Goal: Task Accomplishment & Management: Manage account settings

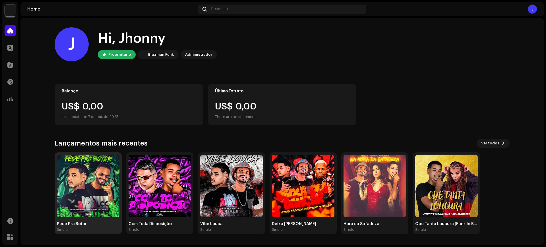
click at [73, 178] on img at bounding box center [88, 186] width 63 height 63
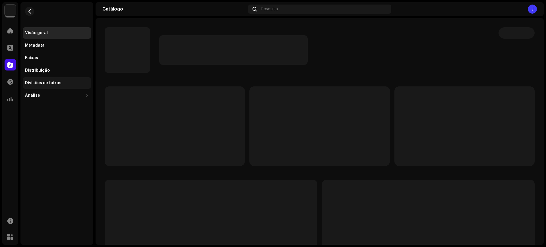
click at [60, 80] on div "Divisões de faixas" at bounding box center [57, 82] width 68 height 11
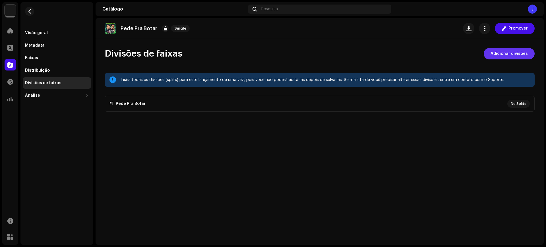
click at [521, 53] on span "Adicionar divisões" at bounding box center [509, 53] width 37 height 11
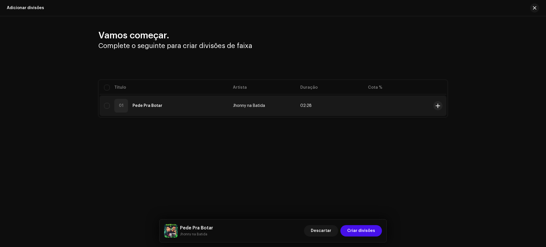
click at [105, 109] on div "01 Pede Pra Botar" at bounding box center [164, 106] width 120 height 14
click at [107, 106] on input "checkbox" at bounding box center [107, 106] width 6 height 6
checkbox input "true"
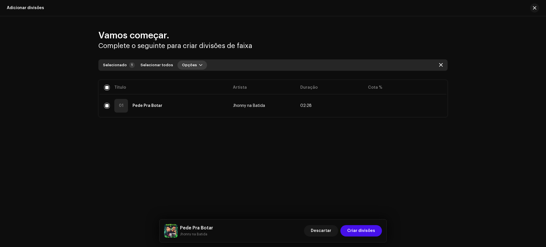
click at [192, 66] on button "Opções" at bounding box center [193, 65] width 30 height 9
click at [197, 75] on div "Adicionar divisões" at bounding box center [204, 77] width 57 height 11
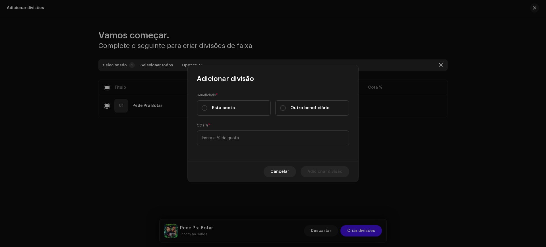
click at [265, 129] on div "[PERSON_NAME] % *" at bounding box center [273, 134] width 153 height 23
click at [257, 137] on input at bounding box center [273, 138] width 153 height 15
type input "50,00"
click at [241, 110] on label "Esta conta" at bounding box center [234, 107] width 74 height 15
click at [207, 110] on input "Esta conta" at bounding box center [205, 108] width 6 height 6
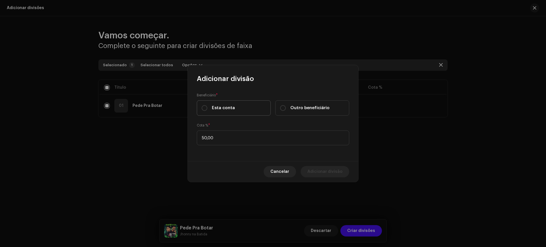
radio input "true"
click at [332, 173] on span "Adicionar divisão" at bounding box center [325, 171] width 35 height 11
checkbox input "false"
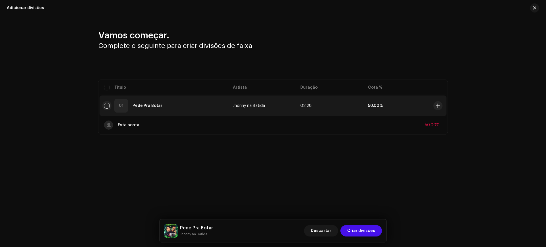
click at [109, 103] on input "checkbox" at bounding box center [107, 106] width 6 height 6
checkbox input "true"
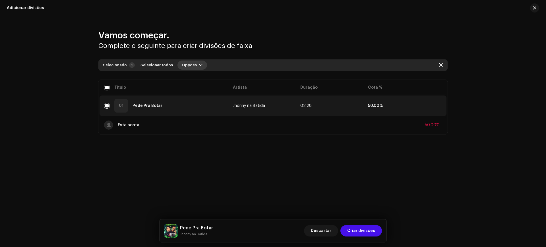
click at [187, 64] on span "Opções" at bounding box center [189, 64] width 15 height 11
click at [186, 76] on span "Adicionar divisões" at bounding box center [196, 78] width 37 height 5
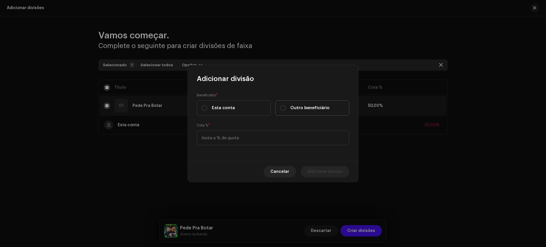
click at [335, 101] on label "Outro beneficiário" at bounding box center [312, 107] width 74 height 15
click at [286, 105] on input "Outro beneficiário" at bounding box center [283, 108] width 6 height 6
radio input "true"
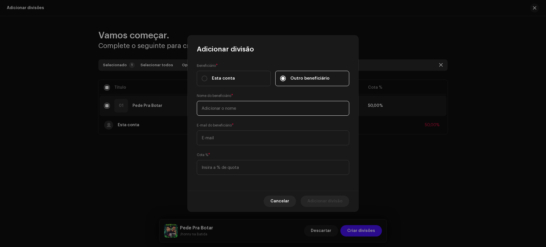
click at [271, 110] on input "text" at bounding box center [273, 108] width 153 height 15
type input "Bnb no Beat"
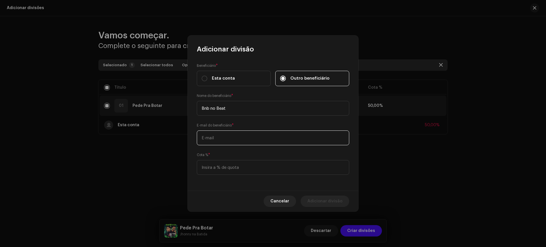
click at [268, 135] on input "text" at bounding box center [273, 138] width 153 height 15
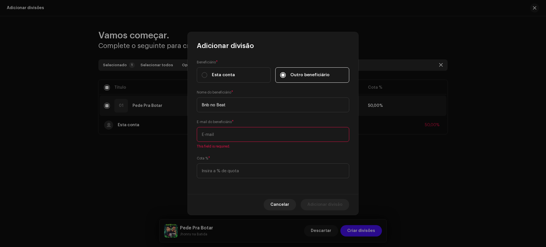
click at [240, 139] on input "text" at bounding box center [273, 134] width 153 height 15
paste input "[EMAIL_ADDRESS][DOMAIN_NAME]"
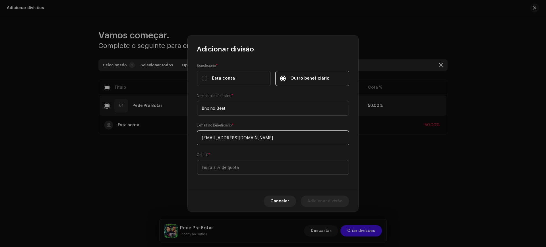
type input "[EMAIL_ADDRESS][DOMAIN_NAME]"
click at [235, 164] on input at bounding box center [273, 167] width 153 height 15
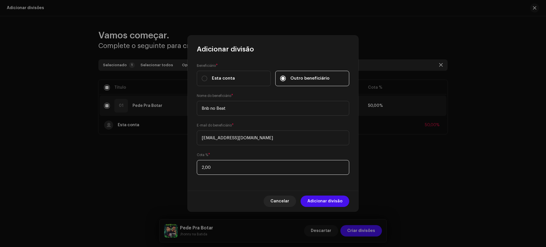
type input "25,00"
click at [332, 202] on span "Adicionar divisão" at bounding box center [325, 201] width 35 height 11
checkbox input "false"
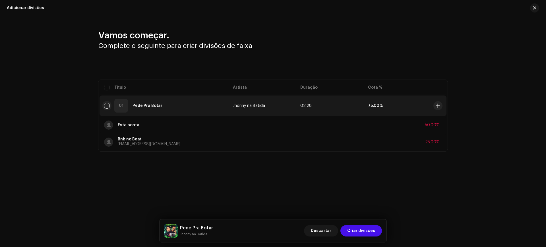
click at [107, 106] on input "checkbox" at bounding box center [107, 106] width 6 height 6
checkbox input "true"
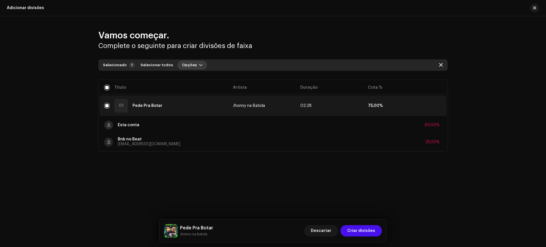
click at [189, 65] on span "Opções" at bounding box center [189, 64] width 15 height 11
click at [190, 78] on span "Adicionar divisões" at bounding box center [196, 78] width 37 height 5
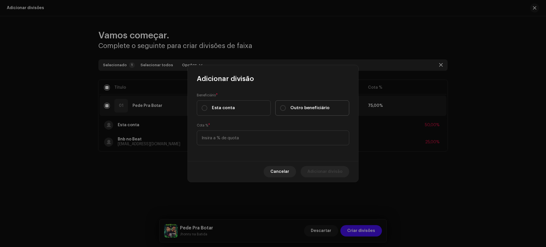
click at [294, 110] on span "Outro beneficiário" at bounding box center [310, 108] width 39 height 6
click at [286, 110] on input "Outro beneficiário" at bounding box center [283, 108] width 6 height 6
radio input "true"
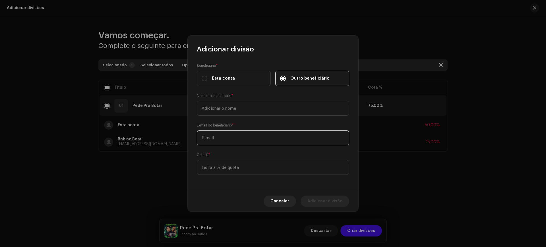
click at [238, 136] on input "text" at bounding box center [273, 138] width 153 height 15
paste input "[EMAIL_ADDRESS][DOMAIN_NAME]"
type input "[EMAIL_ADDRESS][DOMAIN_NAME]"
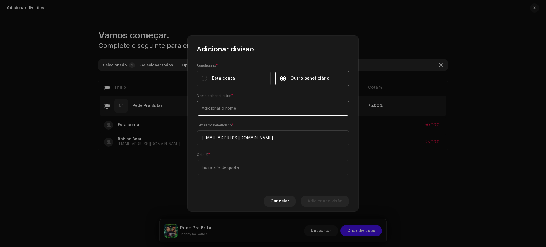
click at [224, 111] on input "text" at bounding box center [273, 108] width 153 height 15
type input "No Flow Rec"
click at [258, 167] on input at bounding box center [273, 167] width 153 height 15
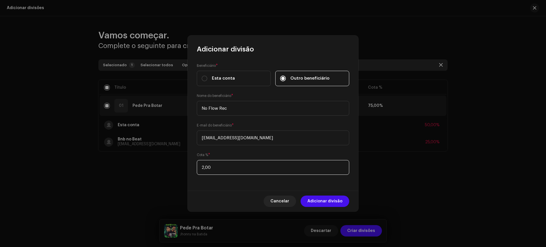
type input "25,00"
click at [335, 199] on span "Adicionar divisão" at bounding box center [325, 201] width 35 height 11
checkbox input "false"
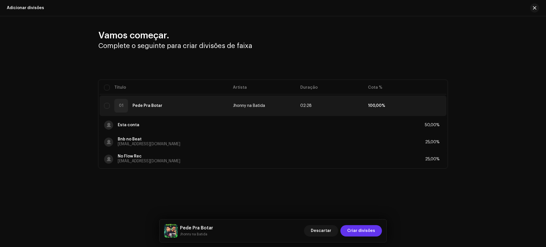
click at [358, 229] on span "Criar divisões" at bounding box center [361, 230] width 28 height 11
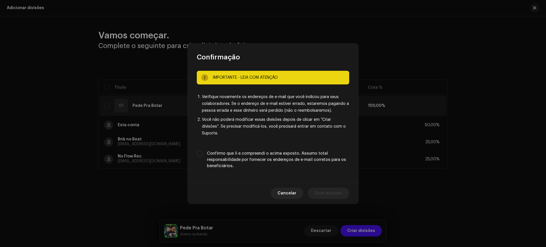
click at [234, 151] on label "Confirmo que li e compreendi o acima exposto. Assumo total responsabilidade por…" at bounding box center [278, 160] width 142 height 19
click at [203, 151] on input "Confirmo que li e compreendi o acima exposto. Assumo total responsabilidade por…" at bounding box center [200, 154] width 6 height 6
checkbox input "true"
click at [335, 190] on span "Criar divisões" at bounding box center [329, 193] width 28 height 11
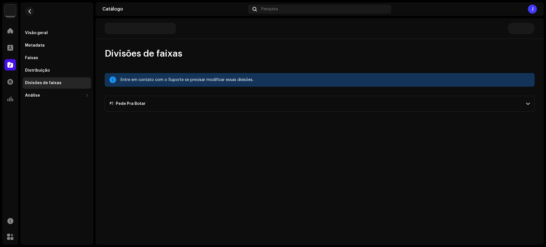
click at [209, 101] on p-accordion-header "#1 Pede Pra Botar" at bounding box center [320, 104] width 430 height 16
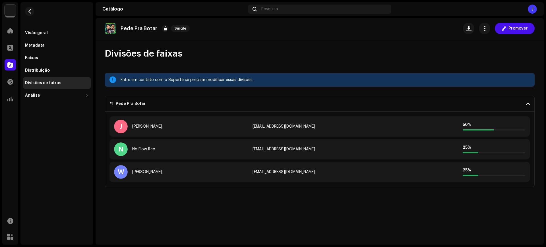
click at [207, 101] on p-accordion-header "#1 Pede Pra Botar" at bounding box center [320, 104] width 430 height 16
